Goal: Task Accomplishment & Management: Use online tool/utility

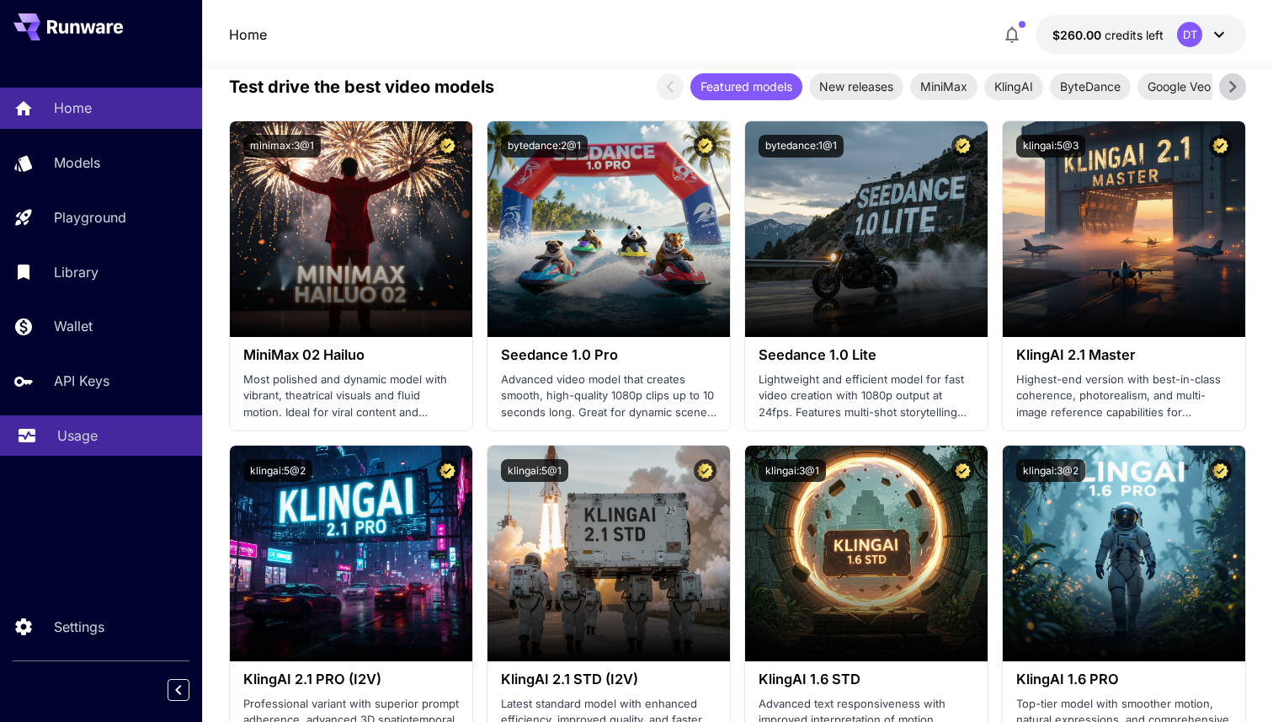
click at [72, 443] on p "Usage" at bounding box center [77, 435] width 40 height 20
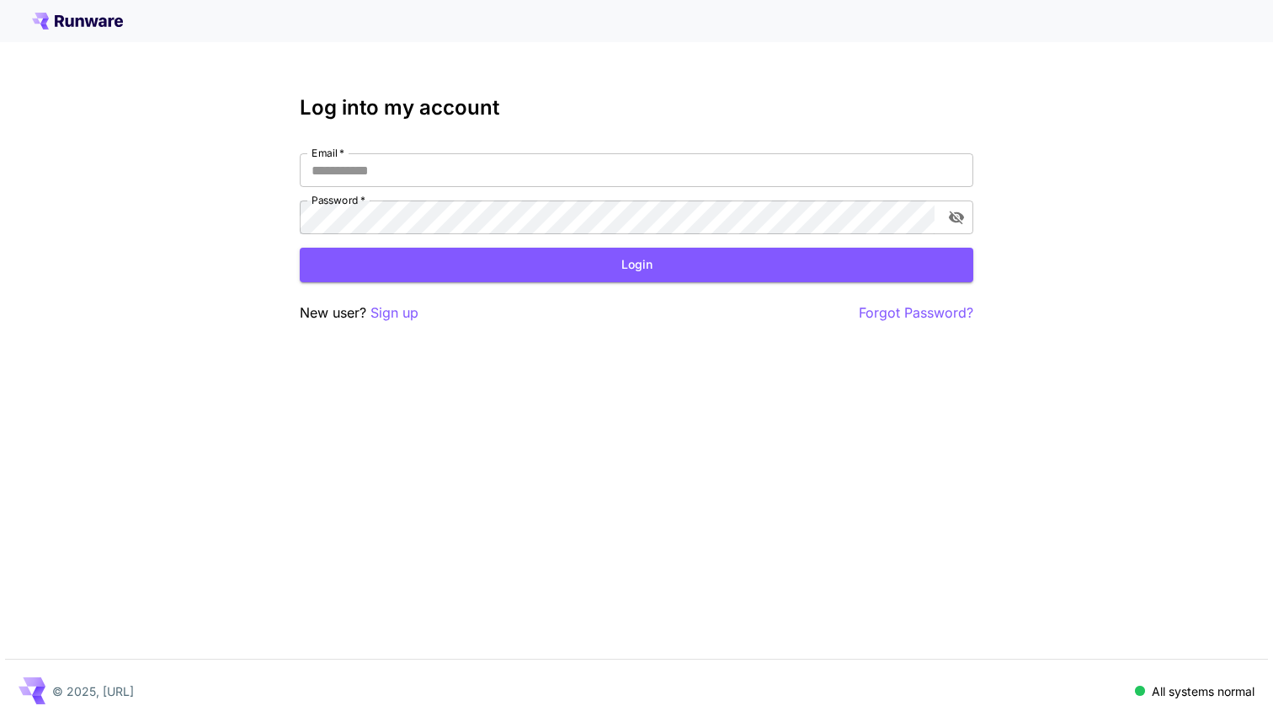
type input "**********"
click at [375, 249] on button "Login" at bounding box center [637, 265] width 674 height 35
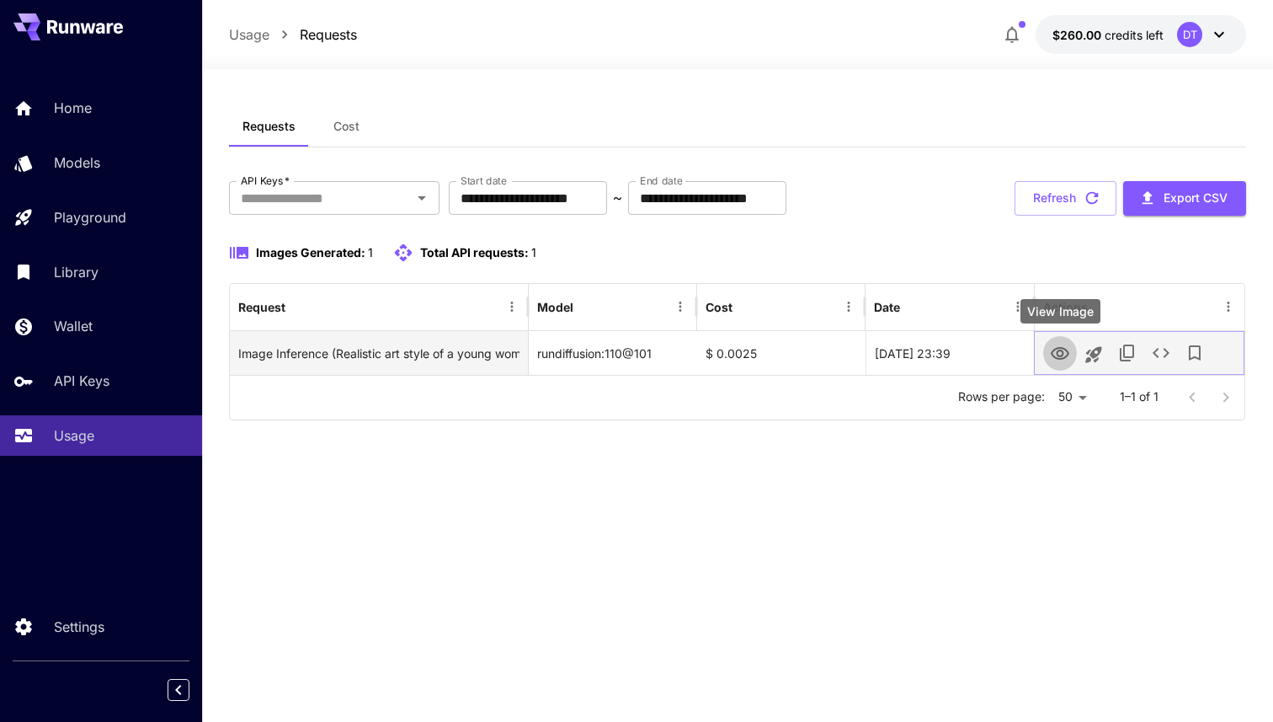
click at [1058, 349] on icon "View Image" at bounding box center [1060, 354] width 20 height 20
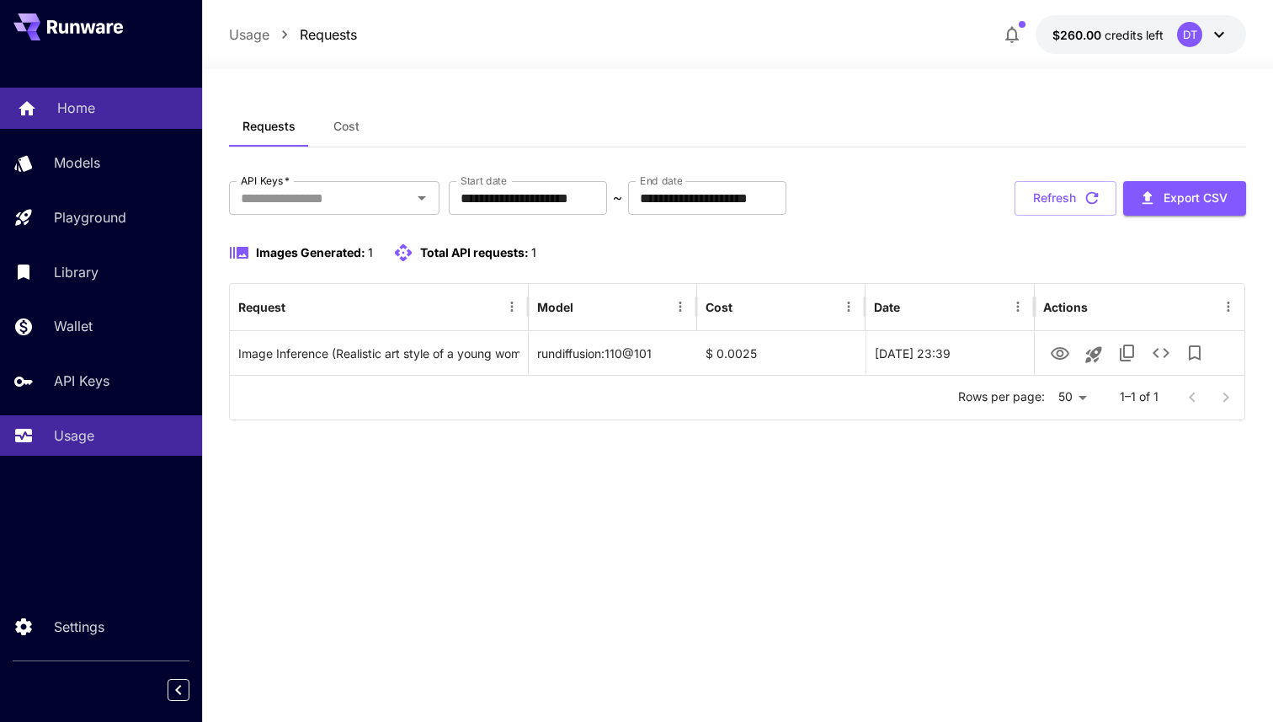
click at [137, 111] on div "Home" at bounding box center [122, 108] width 131 height 20
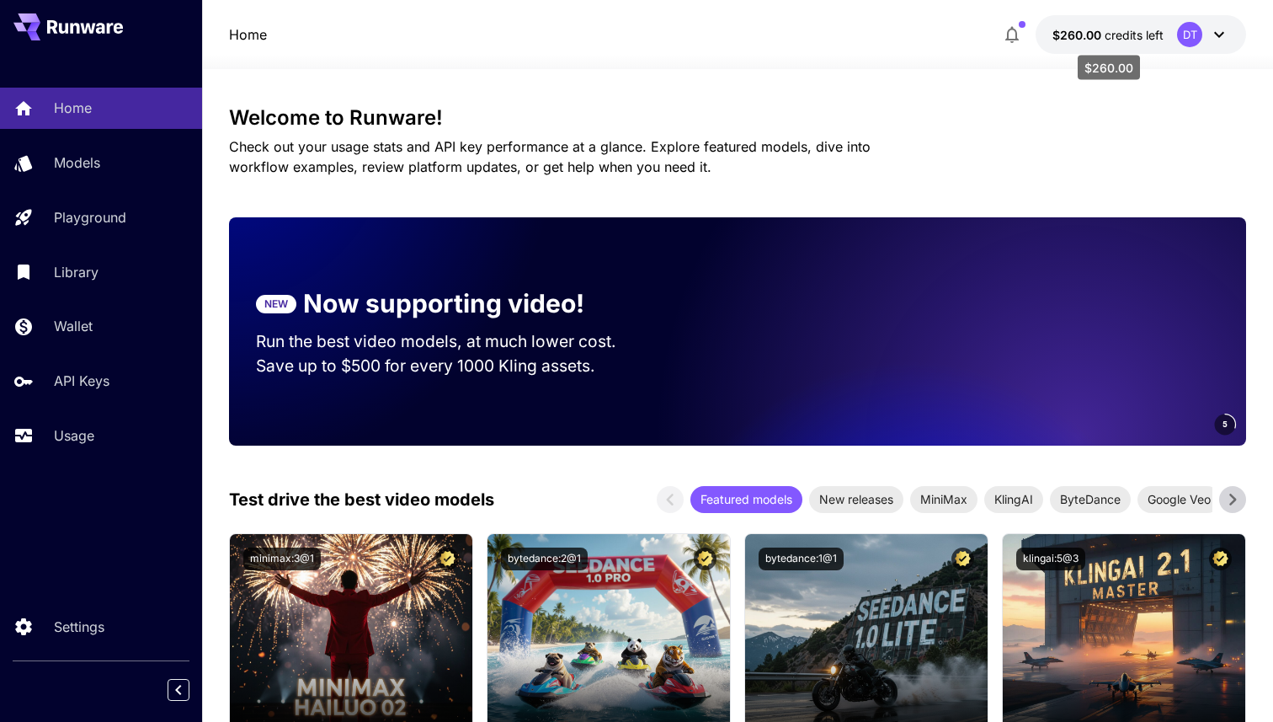
click at [1095, 32] on span "$260.00" at bounding box center [1079, 35] width 52 height 14
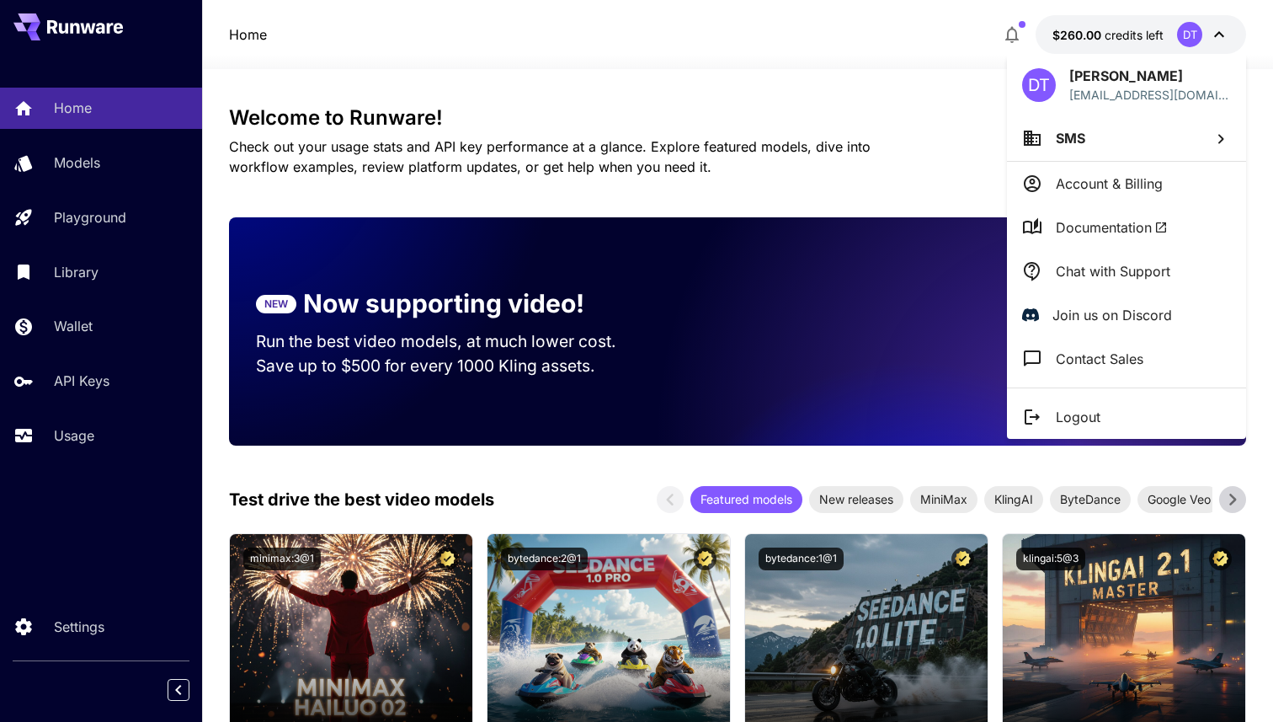
click at [637, 137] on div at bounding box center [636, 361] width 1273 height 722
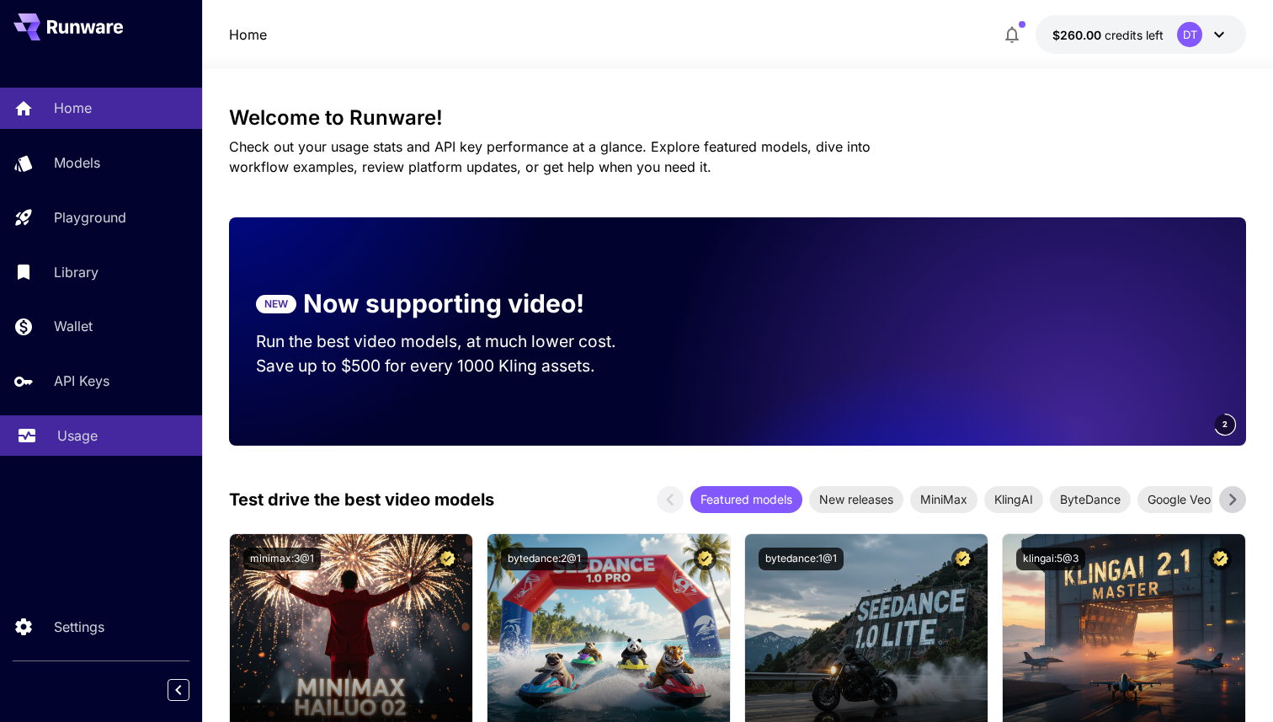
click at [109, 426] on link "Usage" at bounding box center [101, 435] width 202 height 41
